Goal: Task Accomplishment & Management: Use online tool/utility

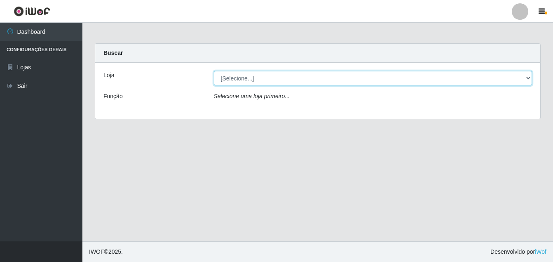
click at [258, 79] on select "[Selecione...] Ajubá Mercado" at bounding box center [373, 78] width 319 height 14
select select "402"
click at [214, 71] on select "[Selecione...] Ajubá Mercado" at bounding box center [373, 78] width 319 height 14
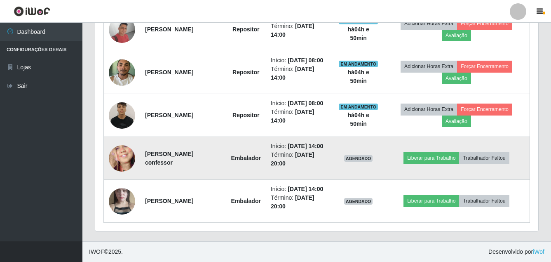
scroll to position [448, 0]
click at [112, 141] on img at bounding box center [122, 157] width 26 height 57
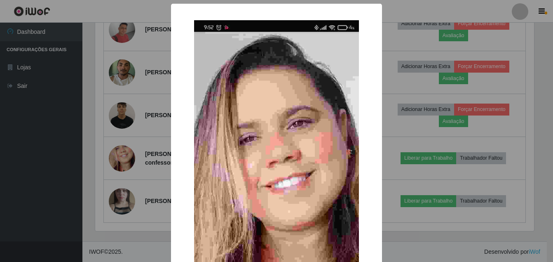
click at [46, 155] on div "× OK Cancel" at bounding box center [276, 131] width 553 height 262
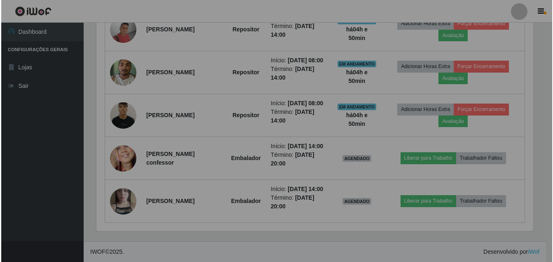
scroll to position [171, 443]
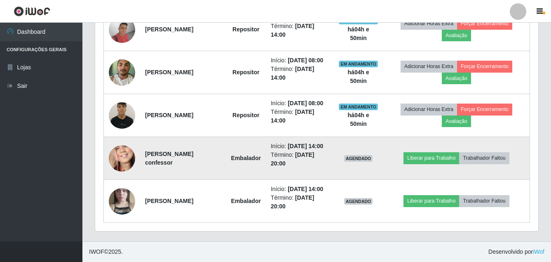
click at [118, 142] on img at bounding box center [122, 157] width 26 height 57
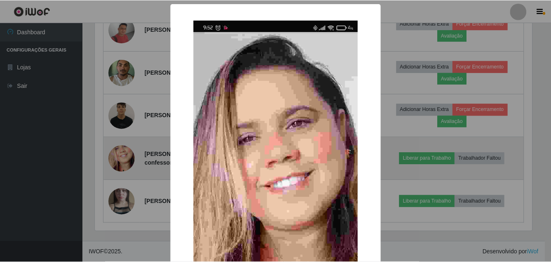
scroll to position [171, 439]
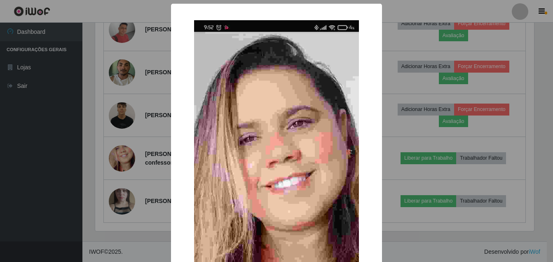
click at [26, 152] on div "× OK Cancel" at bounding box center [276, 131] width 553 height 262
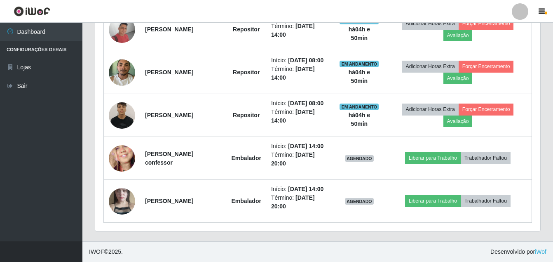
scroll to position [171, 443]
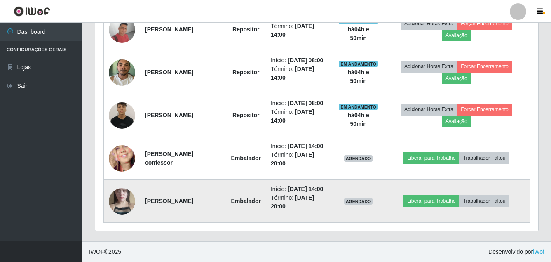
click at [117, 198] on img at bounding box center [122, 201] width 26 height 47
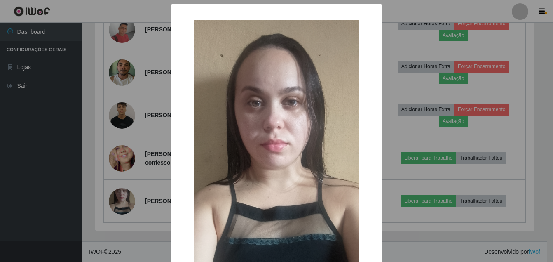
click at [37, 192] on div "× OK Cancel" at bounding box center [276, 131] width 553 height 262
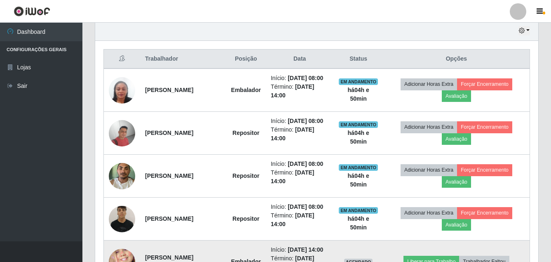
scroll to position [283, 0]
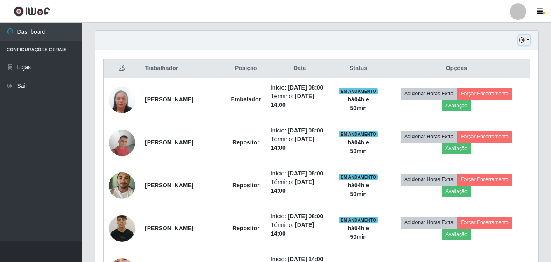
click at [524, 38] on icon "button" at bounding box center [522, 40] width 6 height 6
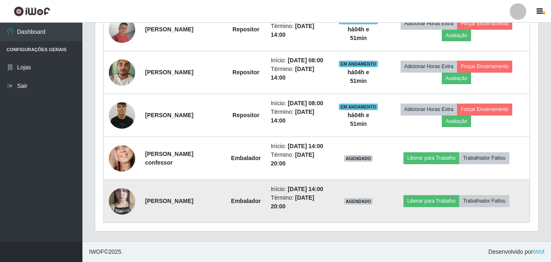
scroll to position [448, 0]
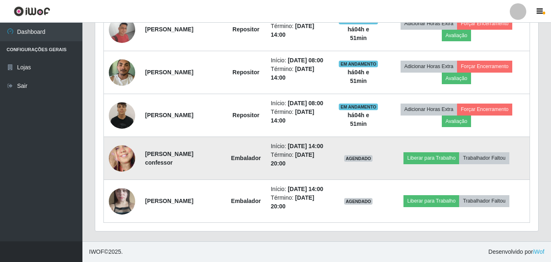
click at [126, 145] on img at bounding box center [122, 157] width 26 height 57
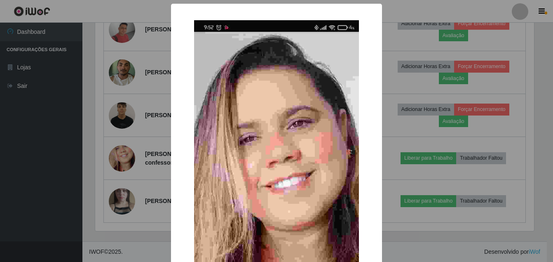
click at [47, 168] on div "× OK Cancel" at bounding box center [276, 131] width 553 height 262
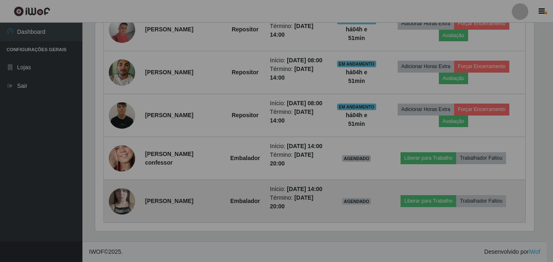
scroll to position [171, 443]
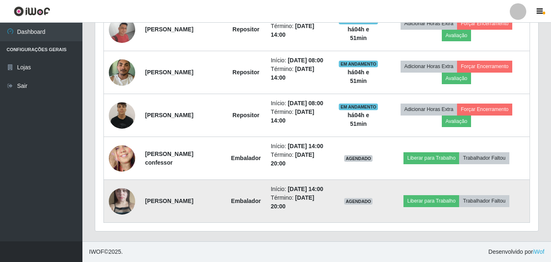
click at [116, 195] on img at bounding box center [122, 201] width 26 height 47
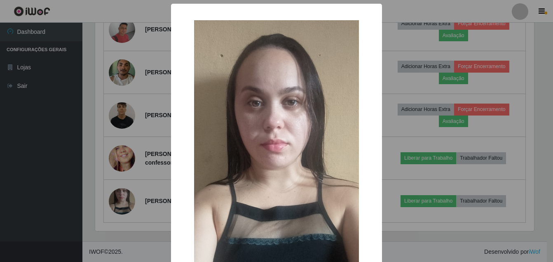
click at [37, 196] on div "× OK Cancel" at bounding box center [276, 131] width 553 height 262
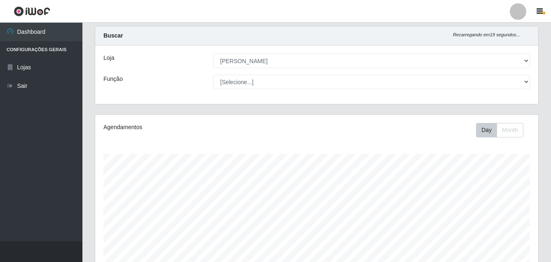
scroll to position [0, 0]
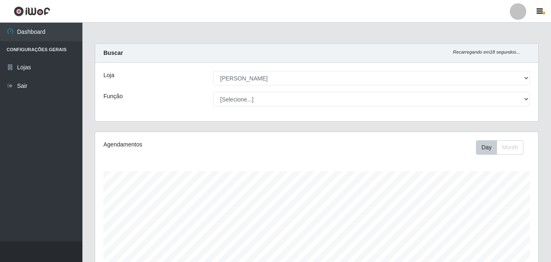
click at [48, 178] on ul "Dashboard Configurações Gerais Lojas Sair" at bounding box center [41, 132] width 82 height 218
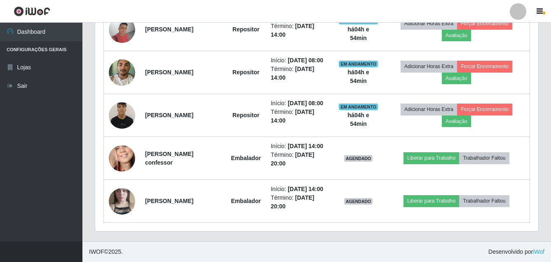
scroll to position [201, 0]
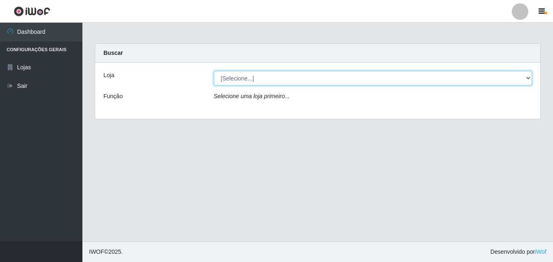
click at [228, 76] on select "[Selecione...] Ajubá Mercado" at bounding box center [373, 78] width 319 height 14
select select "402"
click at [214, 71] on select "[Selecione...] Ajubá Mercado" at bounding box center [373, 78] width 319 height 14
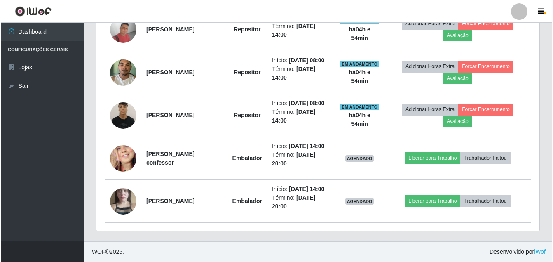
scroll to position [448, 0]
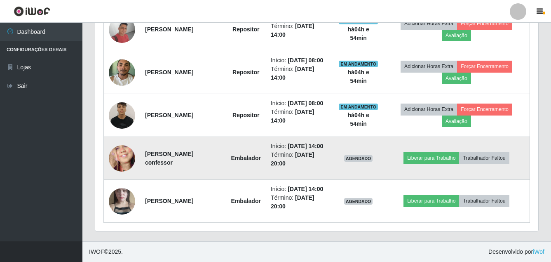
click at [121, 138] on img at bounding box center [122, 157] width 26 height 57
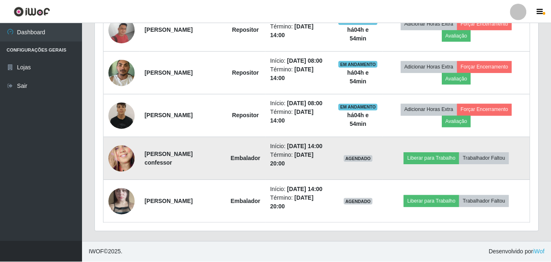
scroll to position [171, 439]
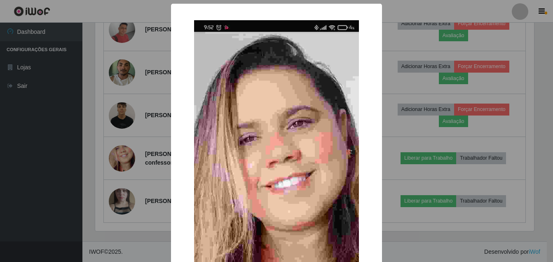
click at [23, 194] on div "× OK Cancel" at bounding box center [276, 131] width 553 height 262
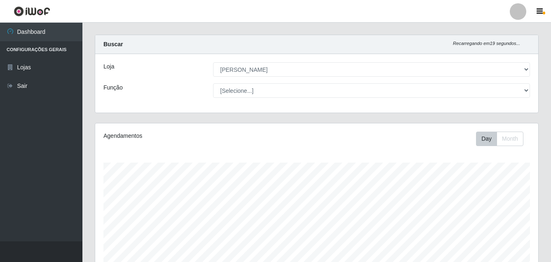
scroll to position [0, 0]
